Goal: Information Seeking & Learning: Learn about a topic

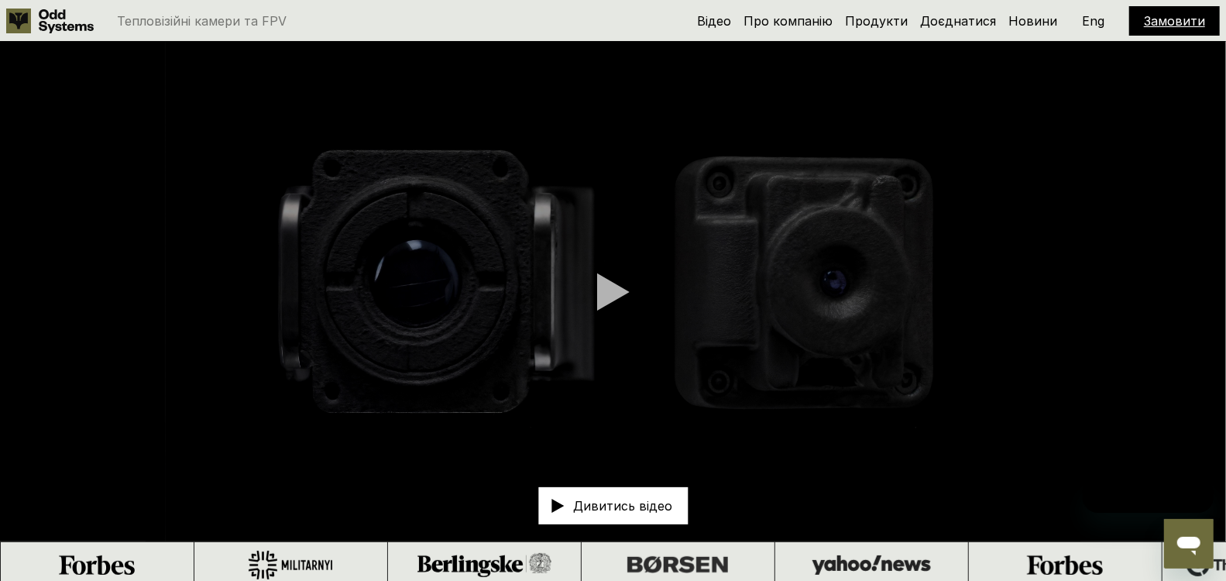
scroll to position [249, 0]
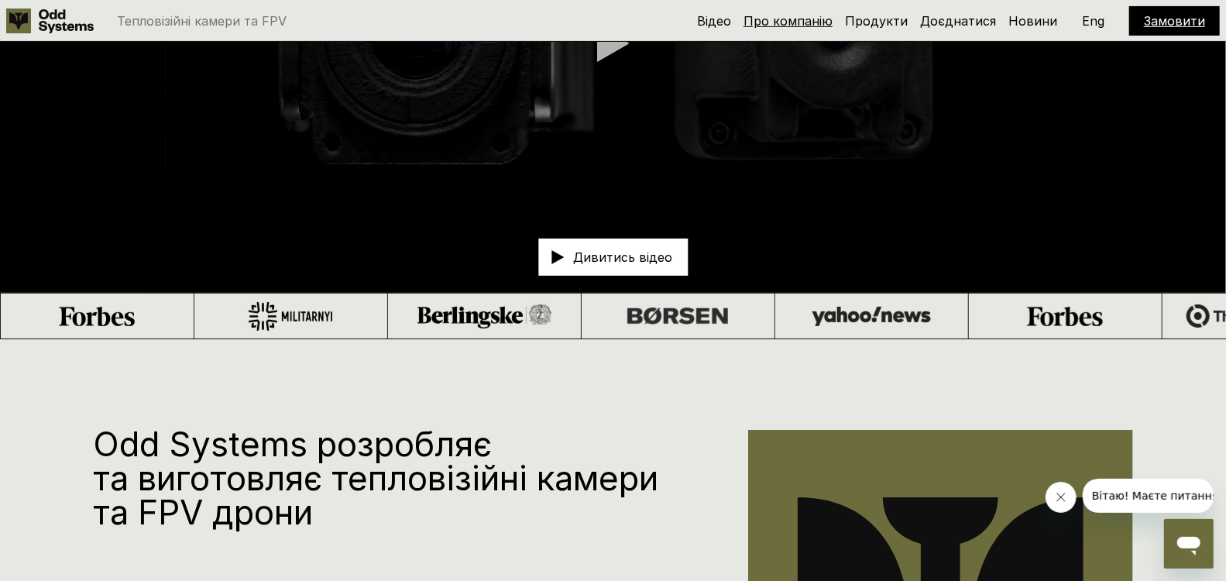
click at [807, 22] on link "Про компанію" at bounding box center [788, 20] width 89 height 15
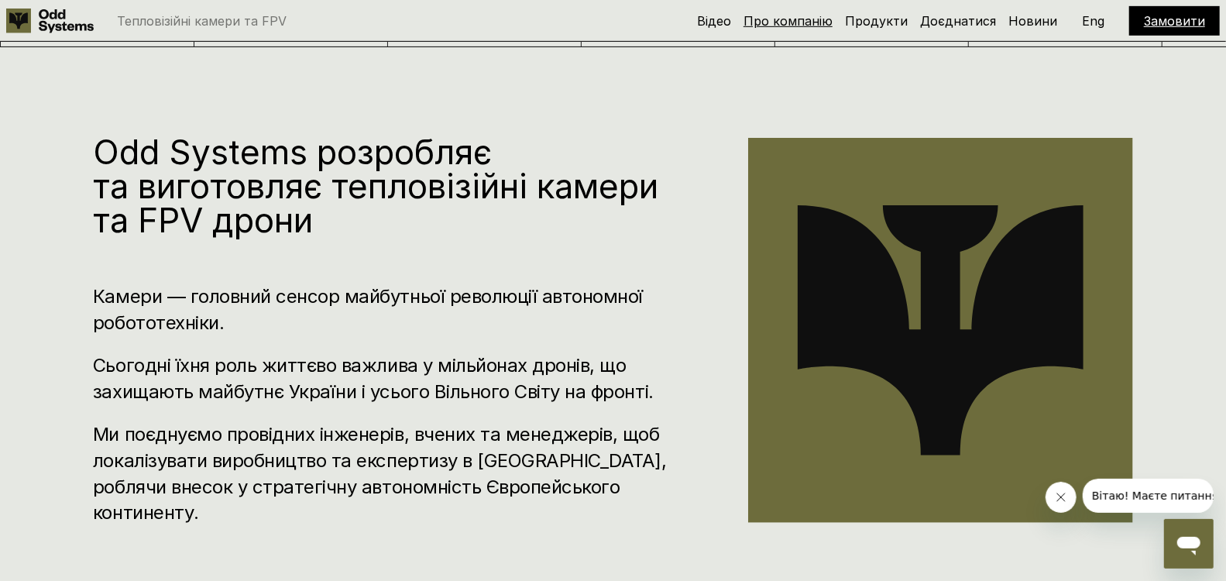
scroll to position [588, 0]
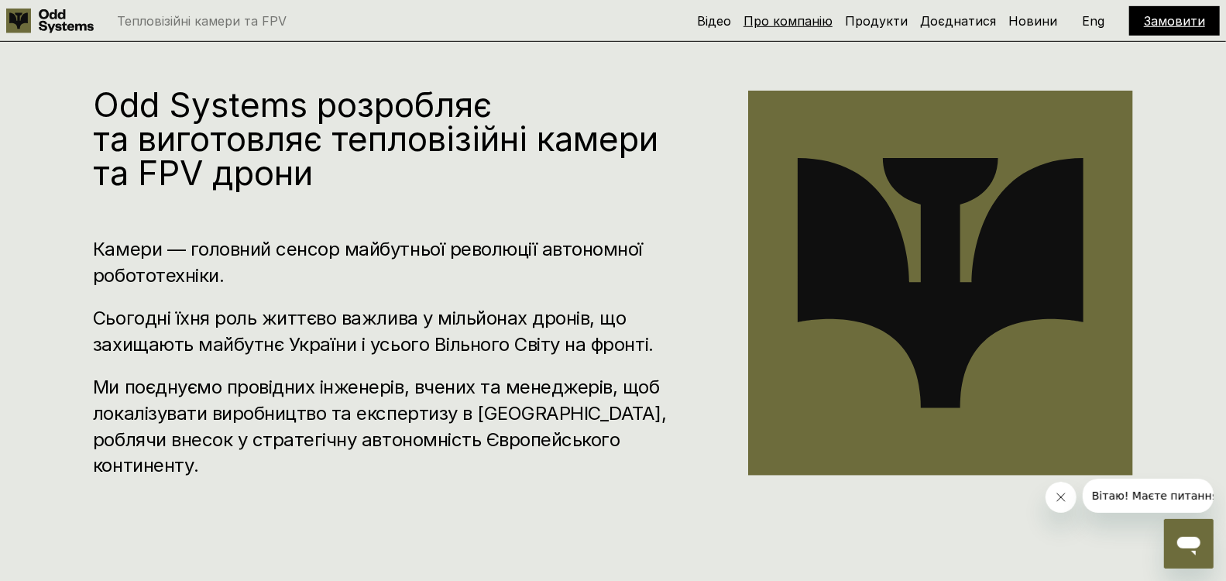
click at [807, 18] on link "Про компанію" at bounding box center [788, 20] width 89 height 15
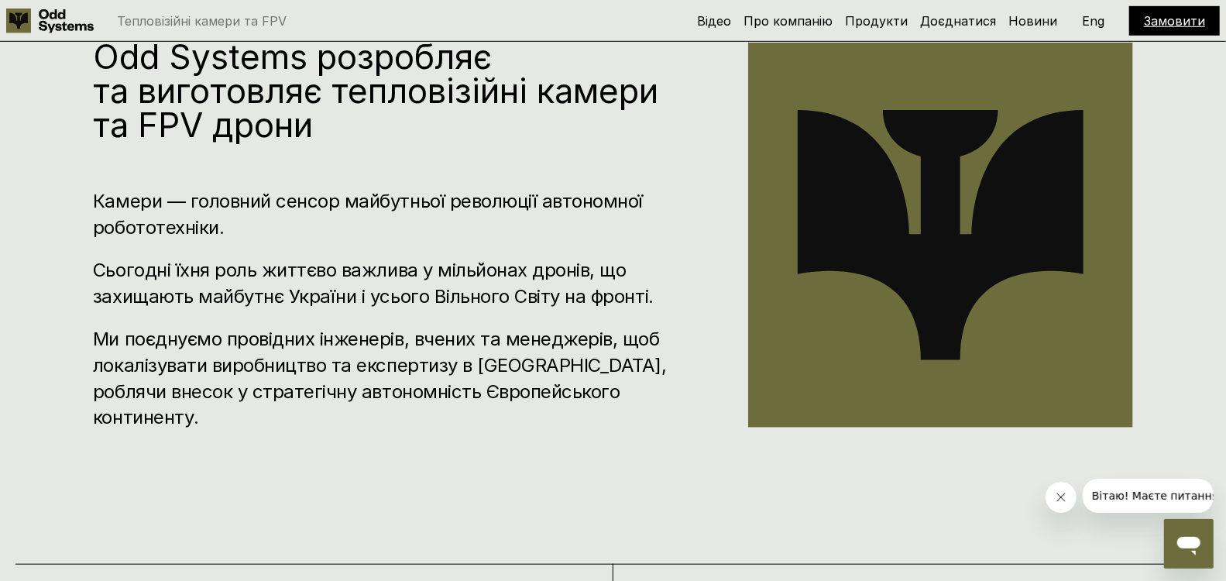
scroll to position [637, 0]
drag, startPoint x: 88, startPoint y: 325, endPoint x: 496, endPoint y: 349, distance: 409.6
click at [496, 349] on h3 "Ми поєднуємо провідних інженерів, вчених та менеджерів, щоб локалізувати виробн…" at bounding box center [397, 377] width 609 height 104
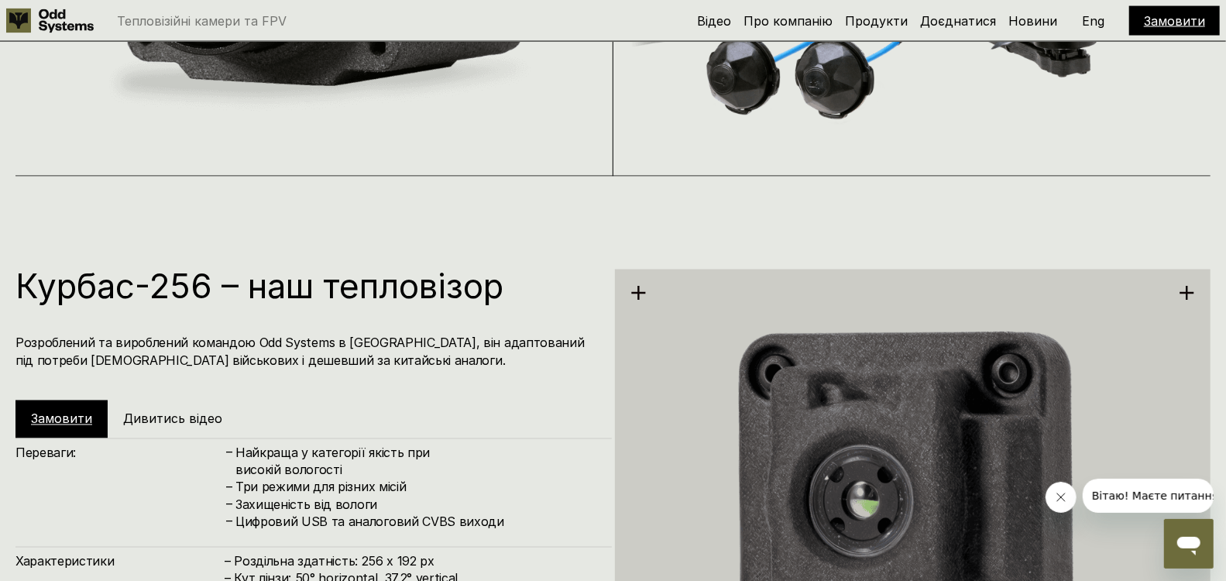
scroll to position [1570, 0]
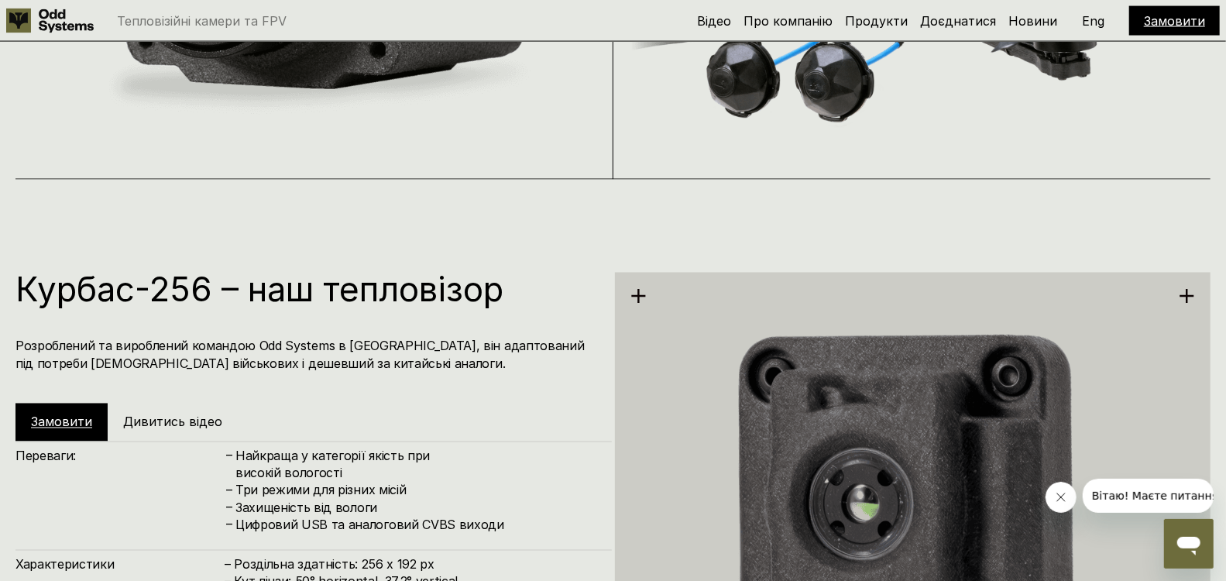
drag, startPoint x: 141, startPoint y: 276, endPoint x: 710, endPoint y: 218, distance: 572.2
click at [710, 218] on div "Курбас-256 – наш тепловізор Розроблений та вироблений командою Odd Systems в Ук…" at bounding box center [613, 470] width 1226 height 581
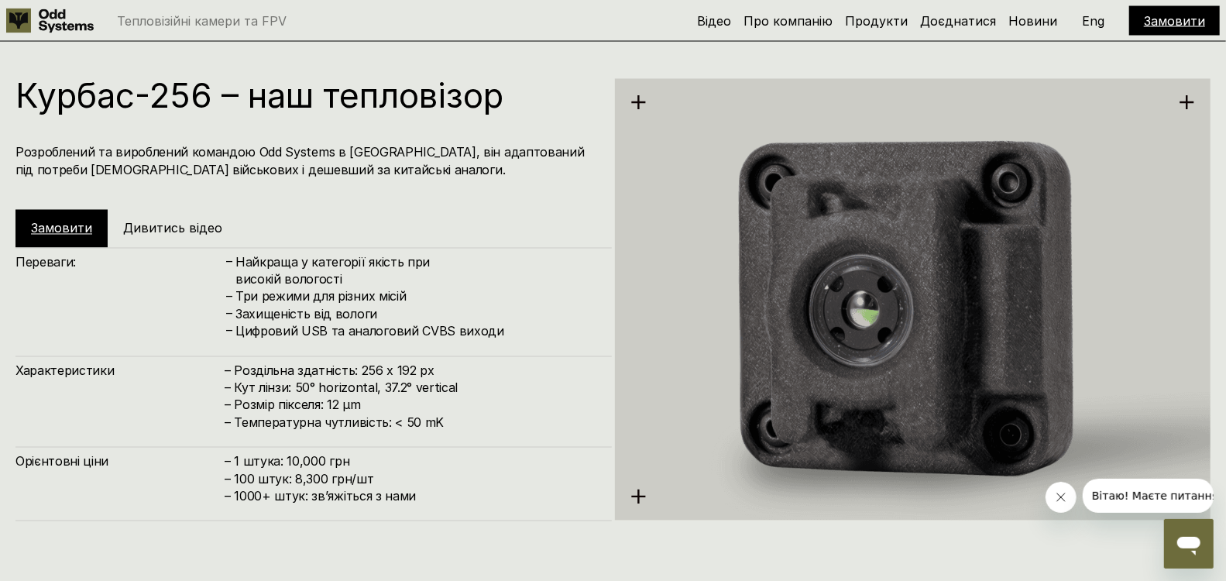
scroll to position [1763, 0]
click at [560, 190] on div "Курбас-256 – наш тепловізор Розроблений та вироблений командою Odd Systems в Ук…" at bounding box center [313, 164] width 596 height 168
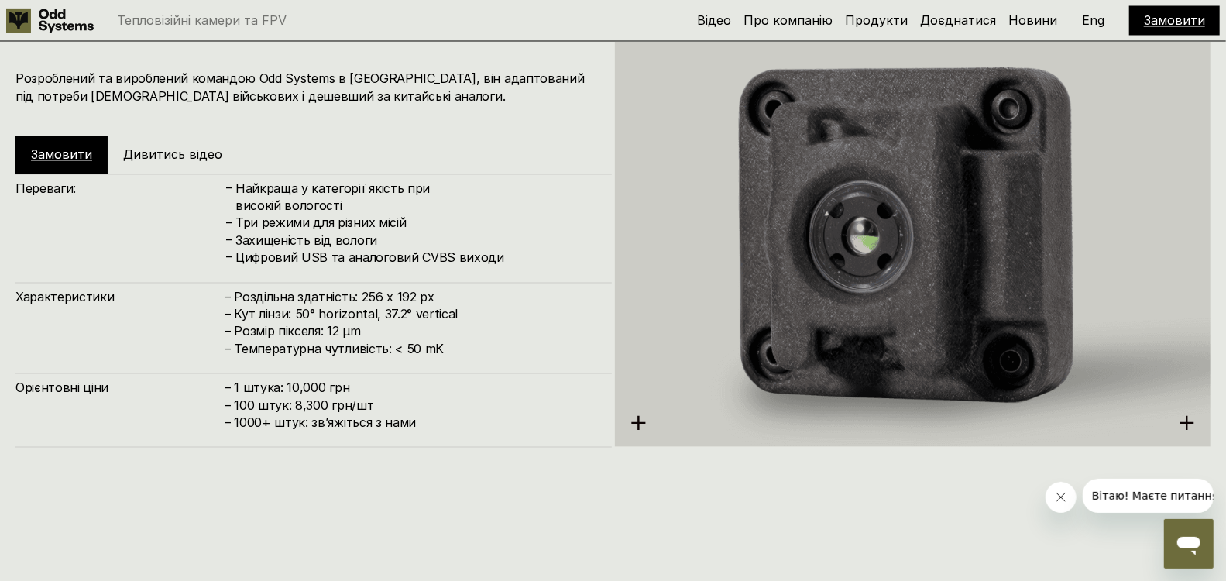
scroll to position [1838, 0]
drag, startPoint x: 444, startPoint y: 464, endPoint x: 290, endPoint y: 517, distance: 162.4
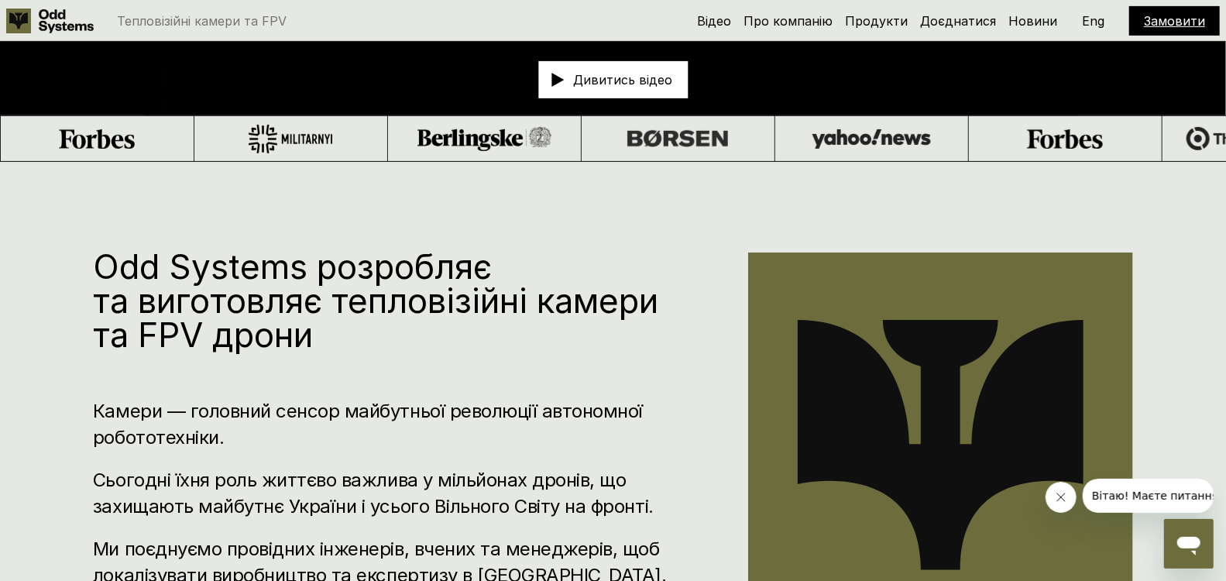
scroll to position [424, 0]
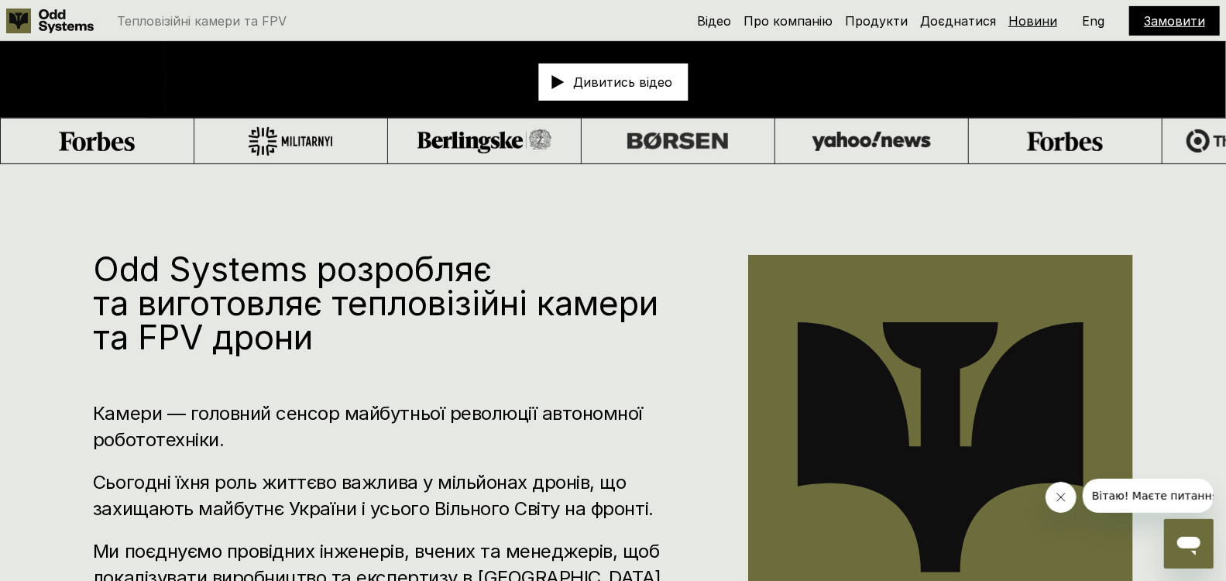
click at [1038, 24] on link "Новини" at bounding box center [1032, 20] width 49 height 15
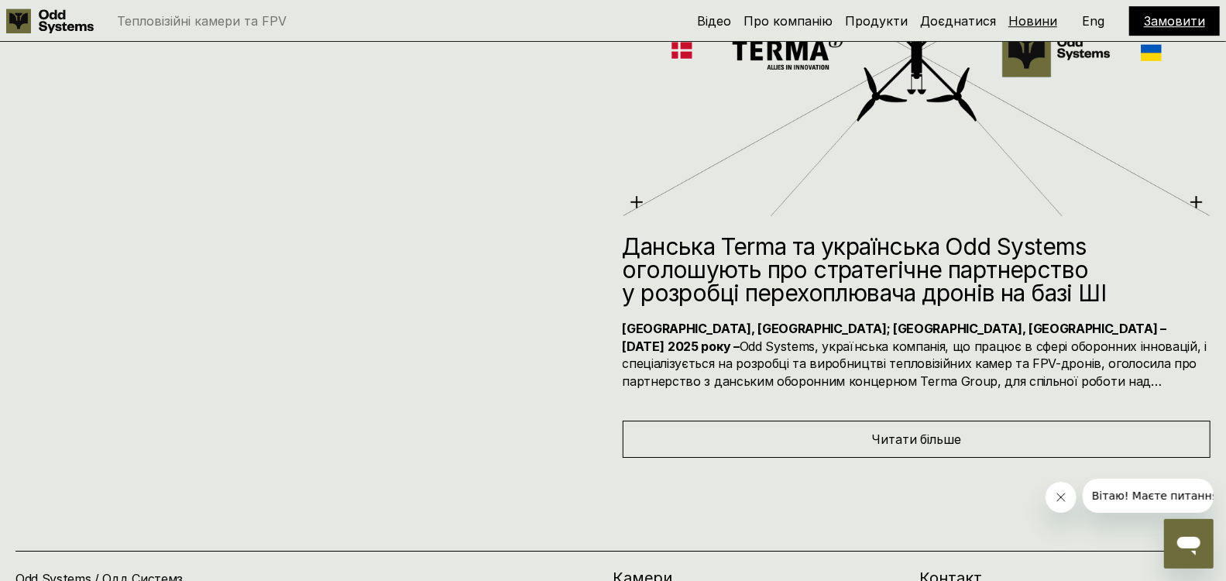
scroll to position [6802, 0]
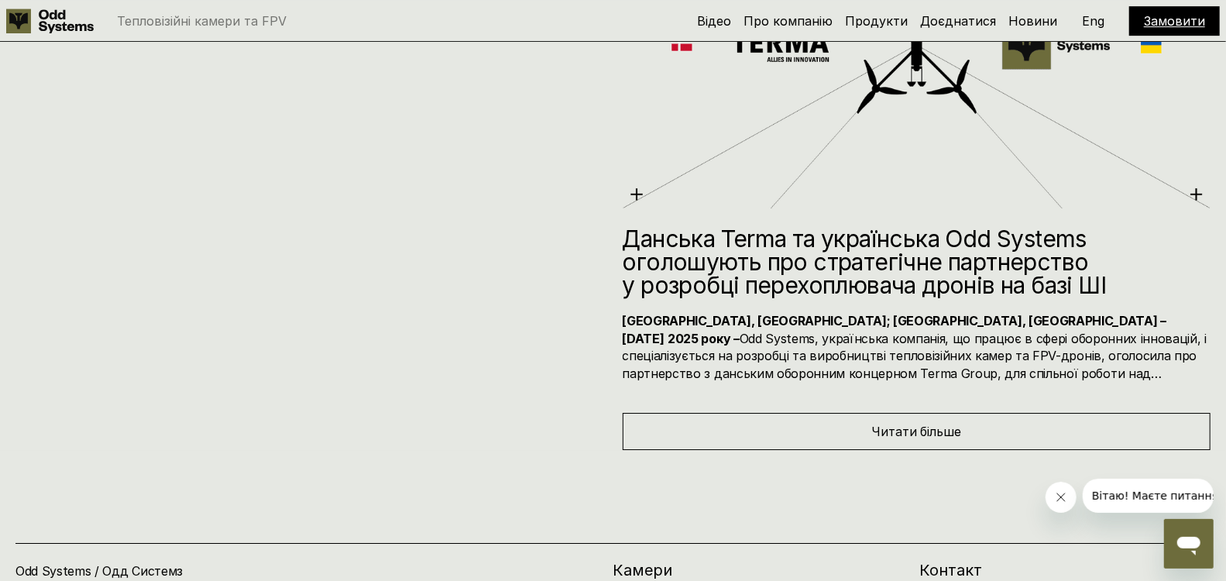
click at [1163, 19] on link "Замовити" at bounding box center [1174, 20] width 61 height 15
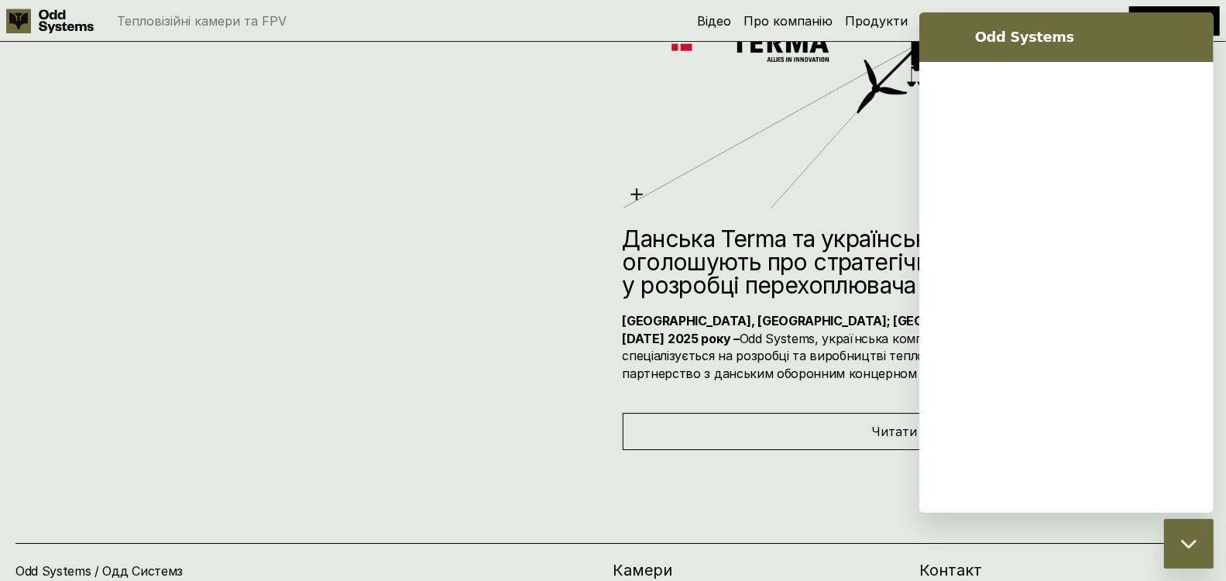
scroll to position [0, 0]
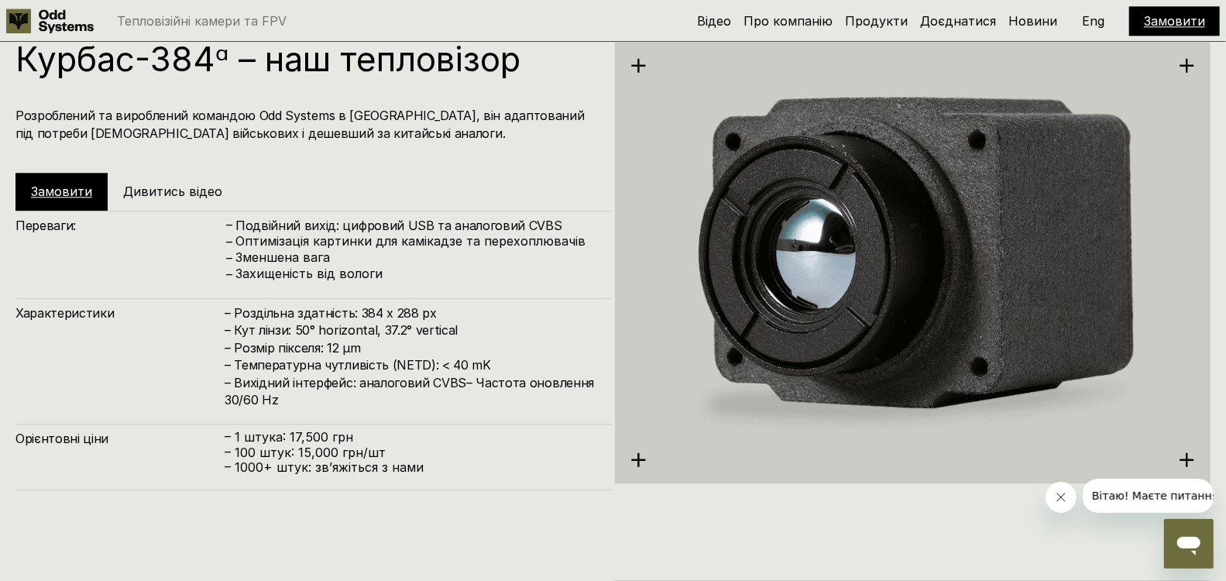
scroll to position [2382, 0]
drag, startPoint x: 431, startPoint y: 360, endPoint x: 492, endPoint y: 364, distance: 60.5
click at [492, 364] on h4 "– Роздільна здатність: 384 x 288 px – Кут лінзи: 50° horizontal, 37.2° vertical…" at bounding box center [411, 356] width 372 height 104
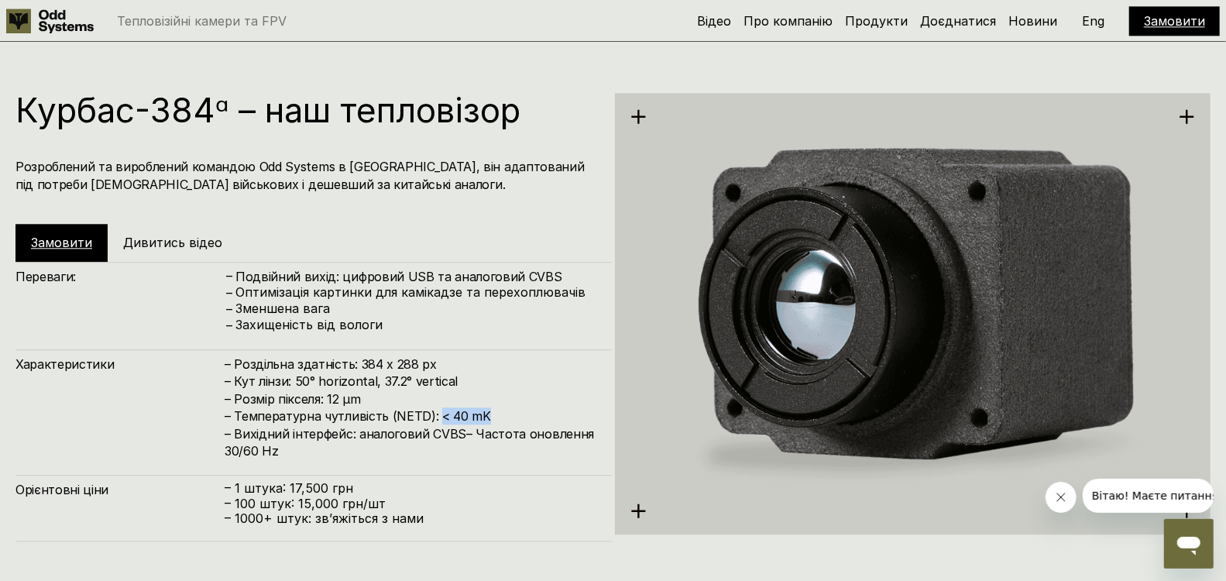
drag, startPoint x: 434, startPoint y: 416, endPoint x: 507, endPoint y: 412, distance: 72.9
click at [507, 412] on h4 "– Роздільна здатність: 384 x 288 px – Кут лінзи: 50° horizontal, 37.2° vertical…" at bounding box center [411, 407] width 372 height 104
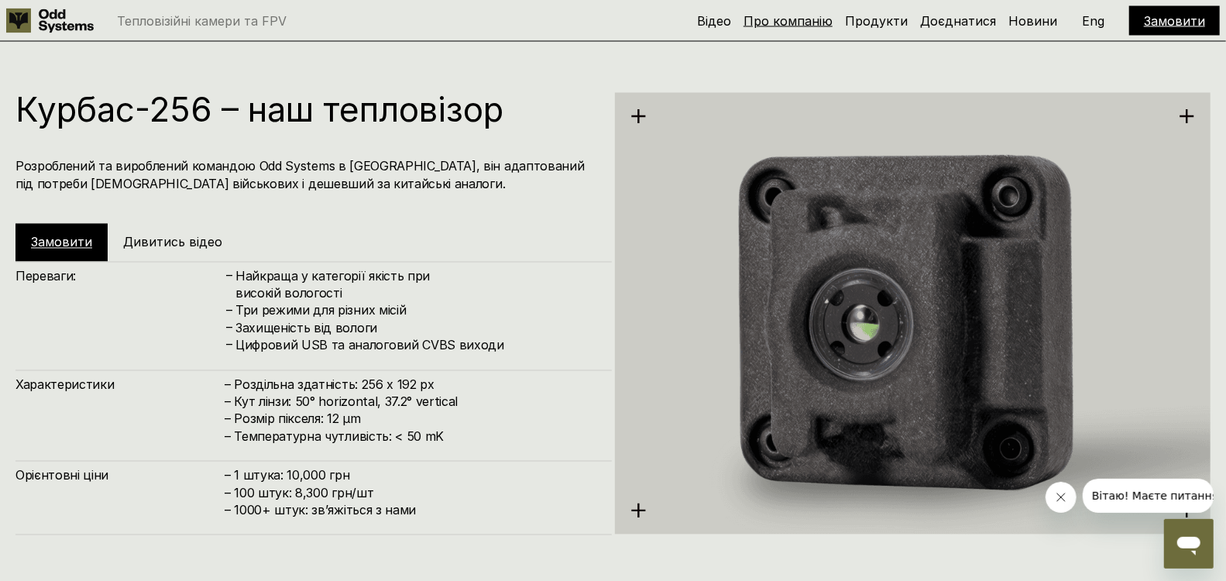
click at [800, 16] on link "Про компанію" at bounding box center [788, 20] width 89 height 15
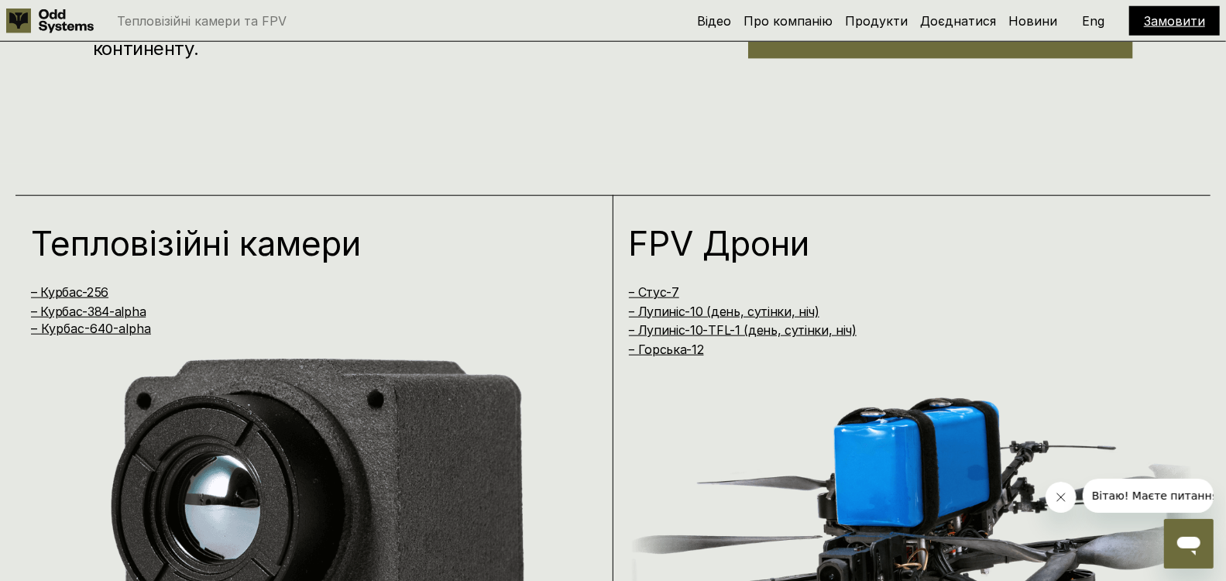
scroll to position [1003, 0]
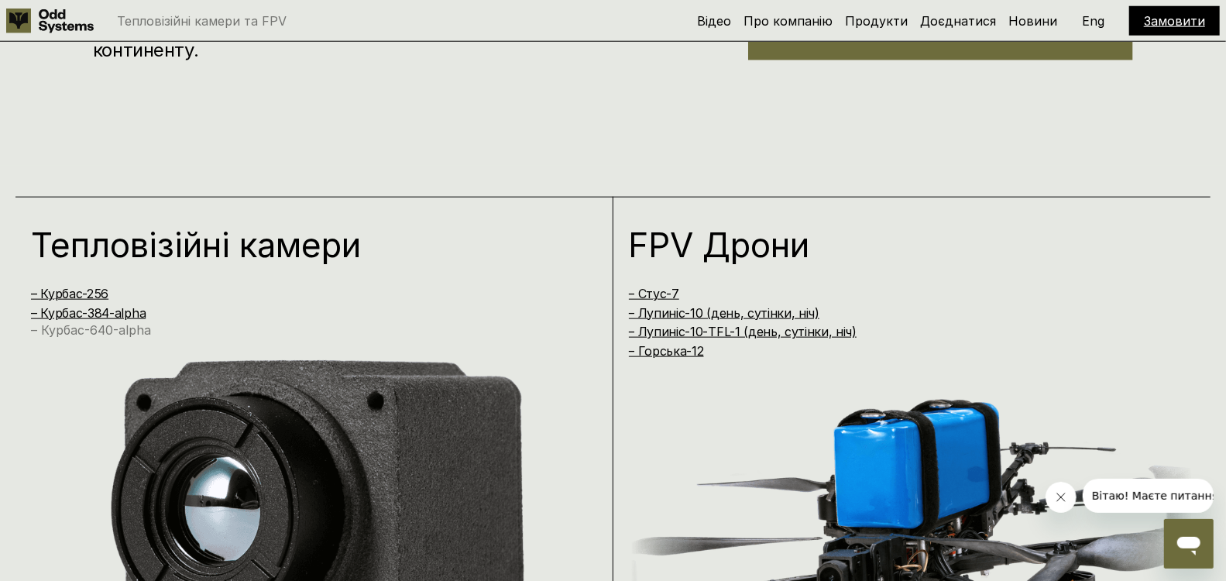
click at [132, 324] on link "– Курбас-640-alpha" at bounding box center [91, 329] width 120 height 15
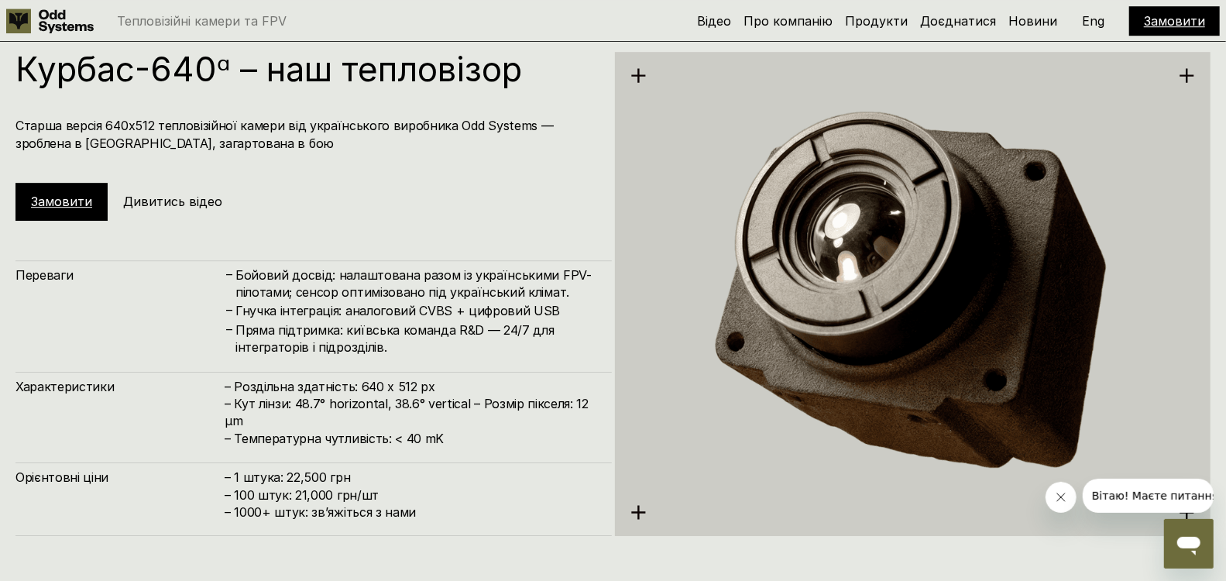
scroll to position [2911, 0]
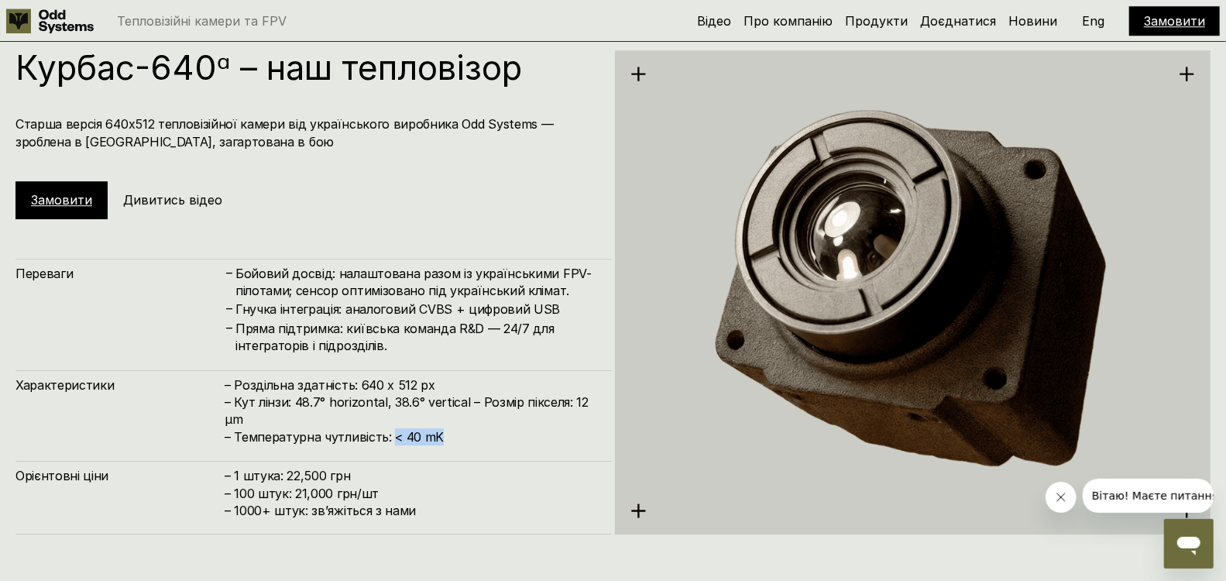
drag, startPoint x: 393, startPoint y: 438, endPoint x: 440, endPoint y: 434, distance: 47.4
click at [440, 434] on h4 "– Роздільна здатність: 640 x 512 px – Кут лінзи: 48.7° horizontal, 38.6° vertic…" at bounding box center [411, 411] width 372 height 70
drag, startPoint x: 568, startPoint y: 400, endPoint x: 587, endPoint y: 422, distance: 29.7
click at [587, 422] on h4 "– Роздільна здатність: 640 x 512 px – Кут лінзи: 48.7° horizontal, 38.6° vertic…" at bounding box center [411, 411] width 372 height 70
click at [655, 25] on div "Тепловізійні камери та FPV Відео Про компанію Продукти Доєднатися Новини Замови…" at bounding box center [613, 21] width 1226 height 42
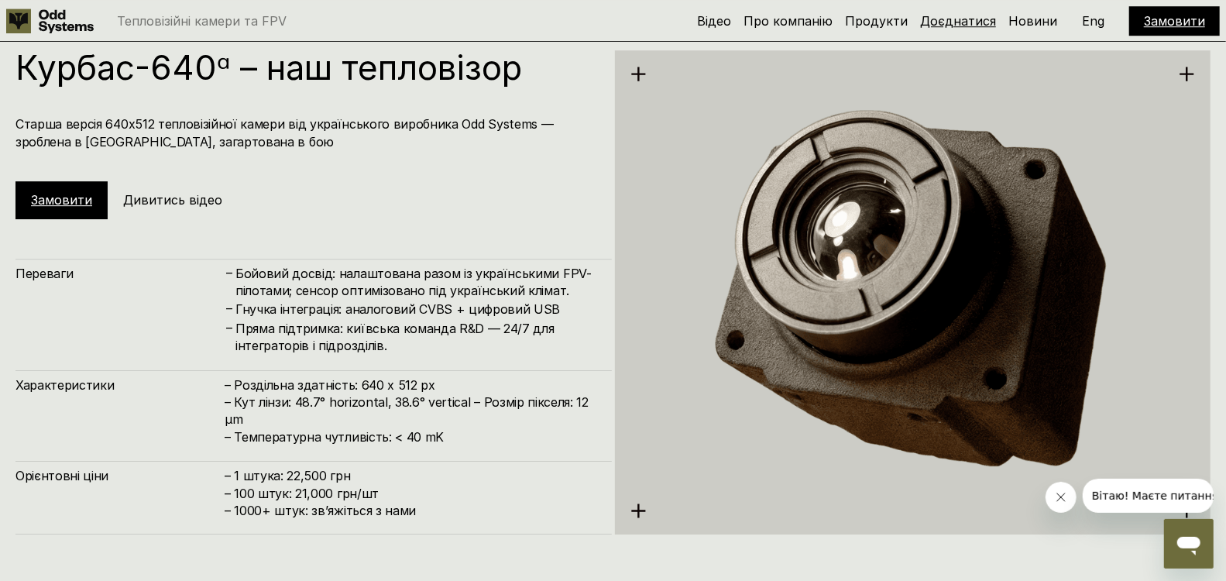
click at [965, 24] on link "Доєднатися" at bounding box center [958, 20] width 76 height 15
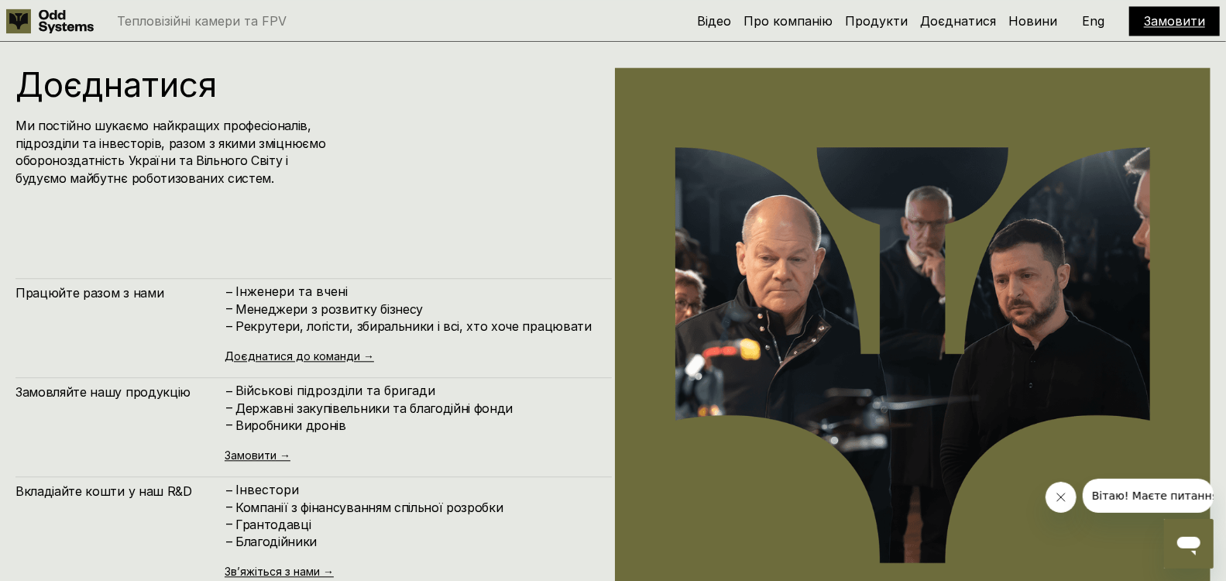
scroll to position [5816, 0]
